Goal: Task Accomplishment & Management: Use online tool/utility

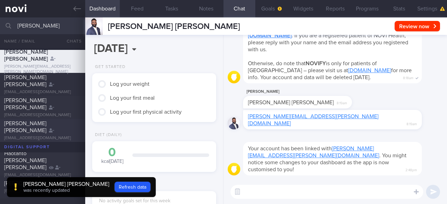
scroll to position [13, 0]
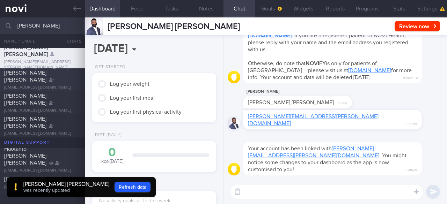
type input "[PERSON_NAME]"
click at [68, 77] on div "[PERSON_NAME] [PERSON_NAME]" at bounding box center [41, 76] width 75 height 14
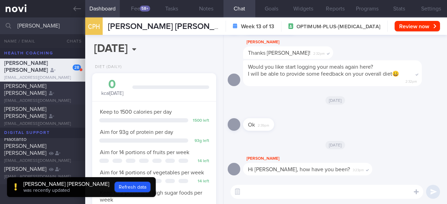
scroll to position [63, 106]
click at [65, 93] on div "[PERSON_NAME] [PERSON_NAME]" at bounding box center [41, 90] width 75 height 14
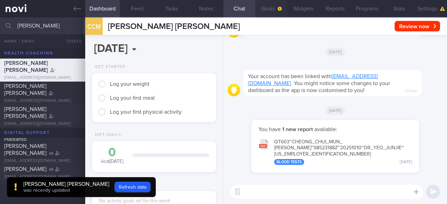
click at [273, 9] on button "Goals" at bounding box center [271, 8] width 32 height 17
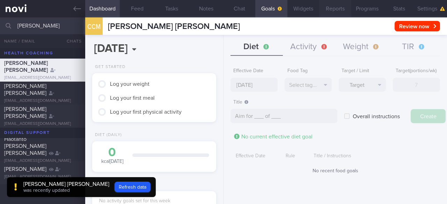
click at [328, 12] on button "Reports" at bounding box center [335, 8] width 32 height 17
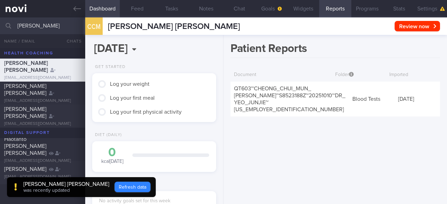
click at [114, 186] on button "Refresh data" at bounding box center [132, 187] width 36 height 10
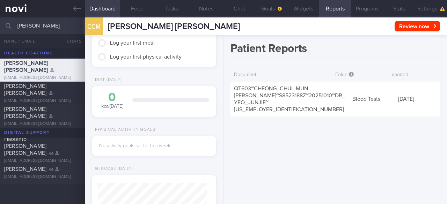
scroll to position [105, 0]
